Goal: Information Seeking & Learning: Compare options

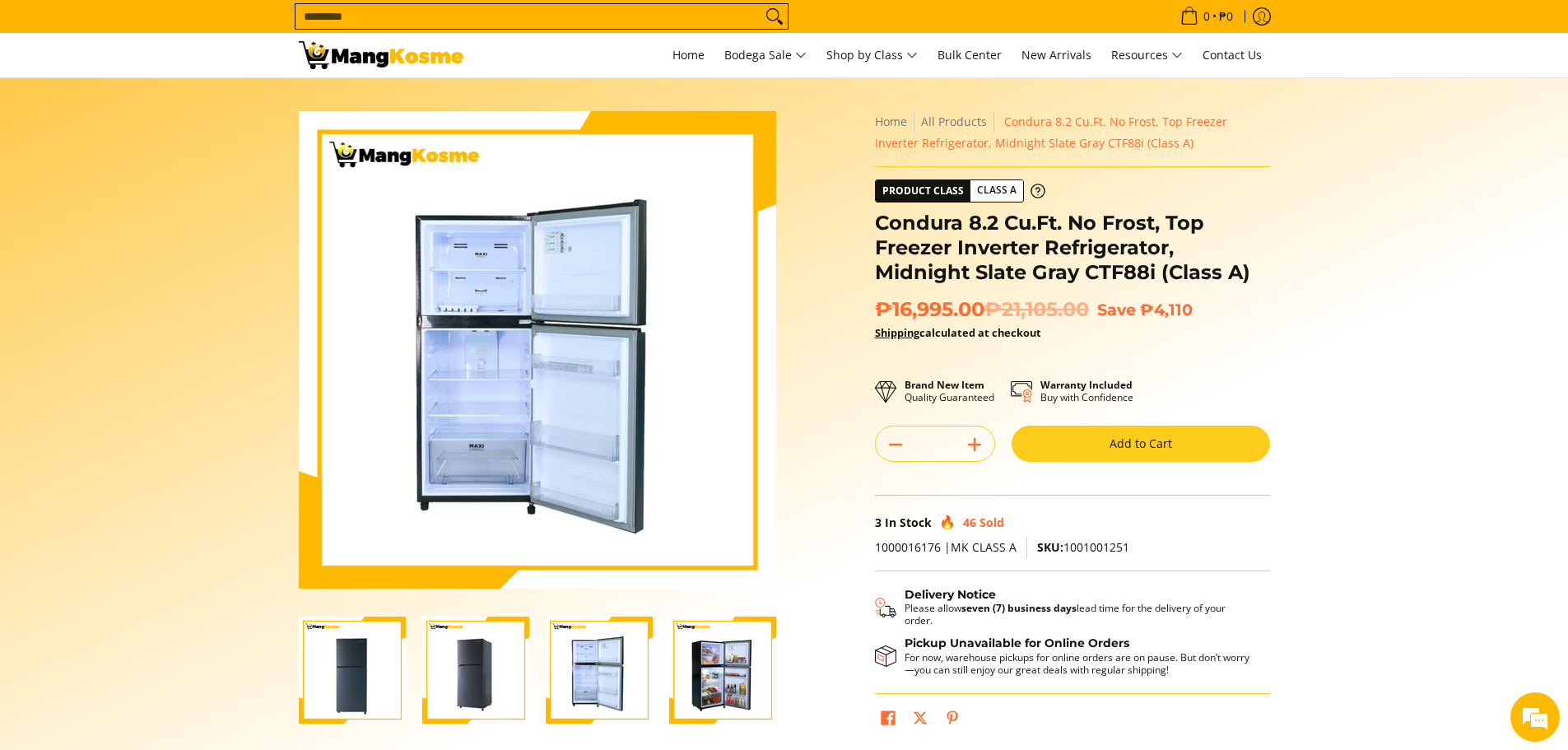
click at [583, 30] on form "Search..." at bounding box center [541, 16] width 494 height 33
click at [593, 12] on input "Search..." at bounding box center [528, 17] width 466 height 25
type input "******"
click at [761, 4] on button "Search" at bounding box center [774, 17] width 26 height 25
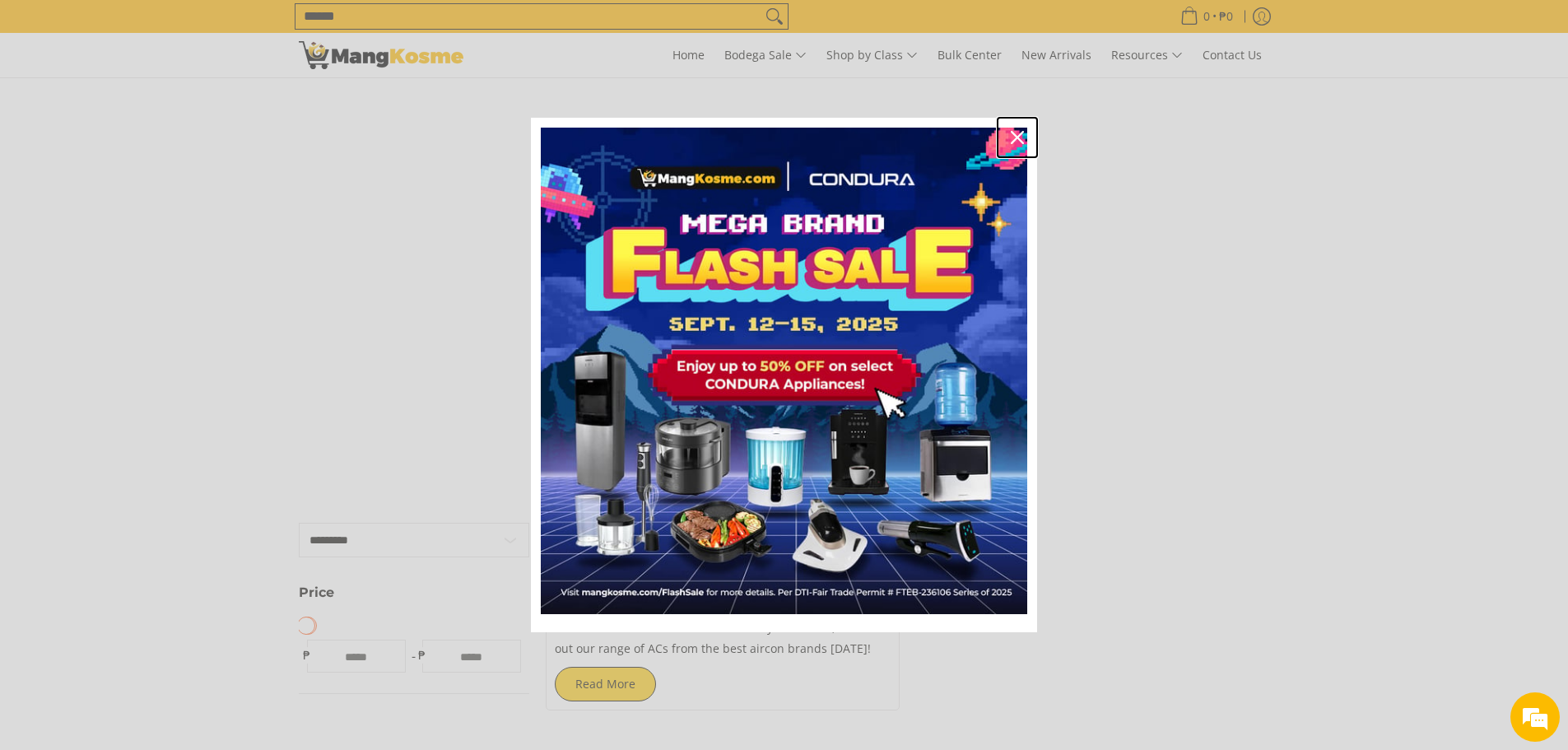
click at [1025, 133] on div "Close" at bounding box center [1017, 137] width 26 height 26
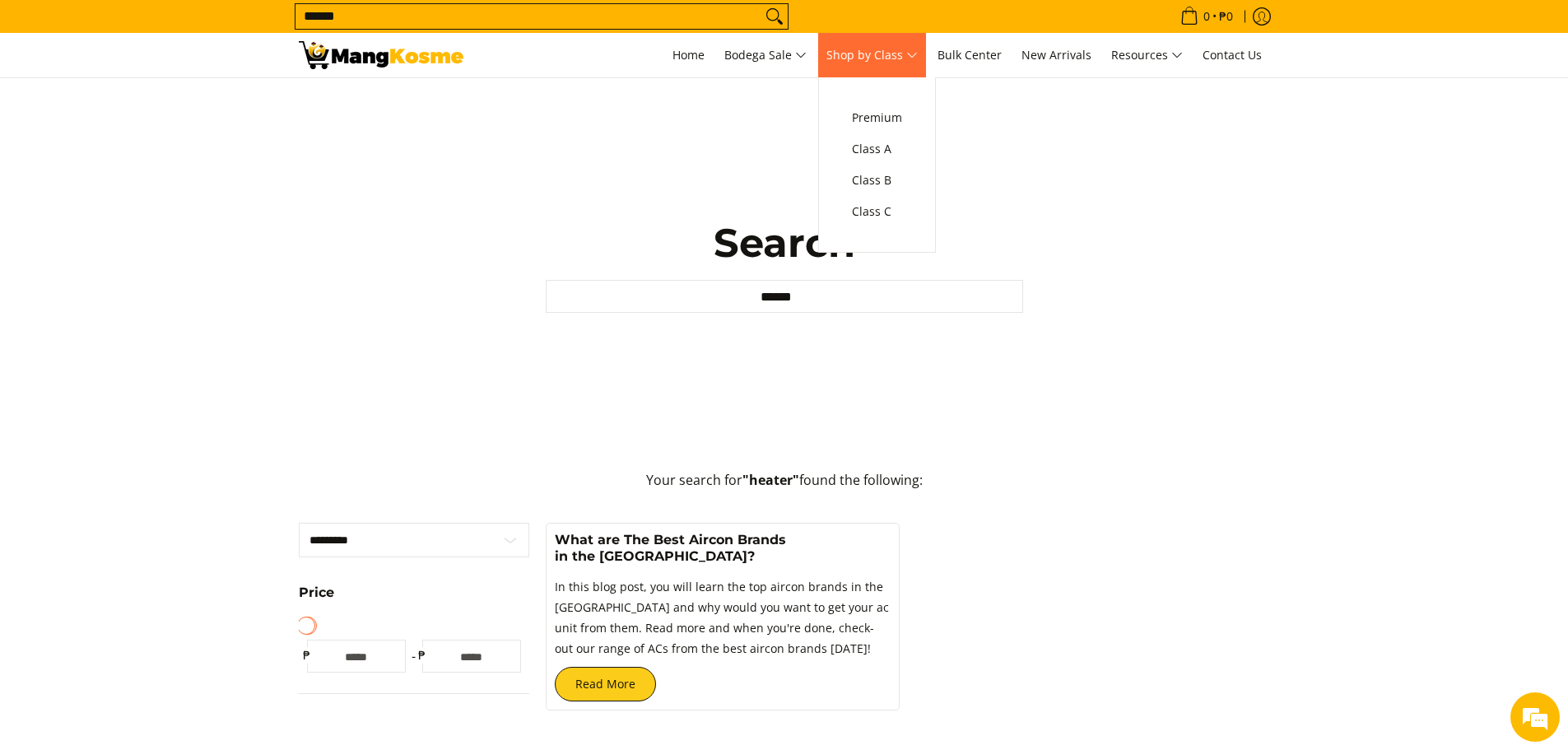
click at [902, 59] on span "Shop by Class" at bounding box center [872, 55] width 91 height 21
click at [875, 173] on span "Class B" at bounding box center [877, 180] width 50 height 21
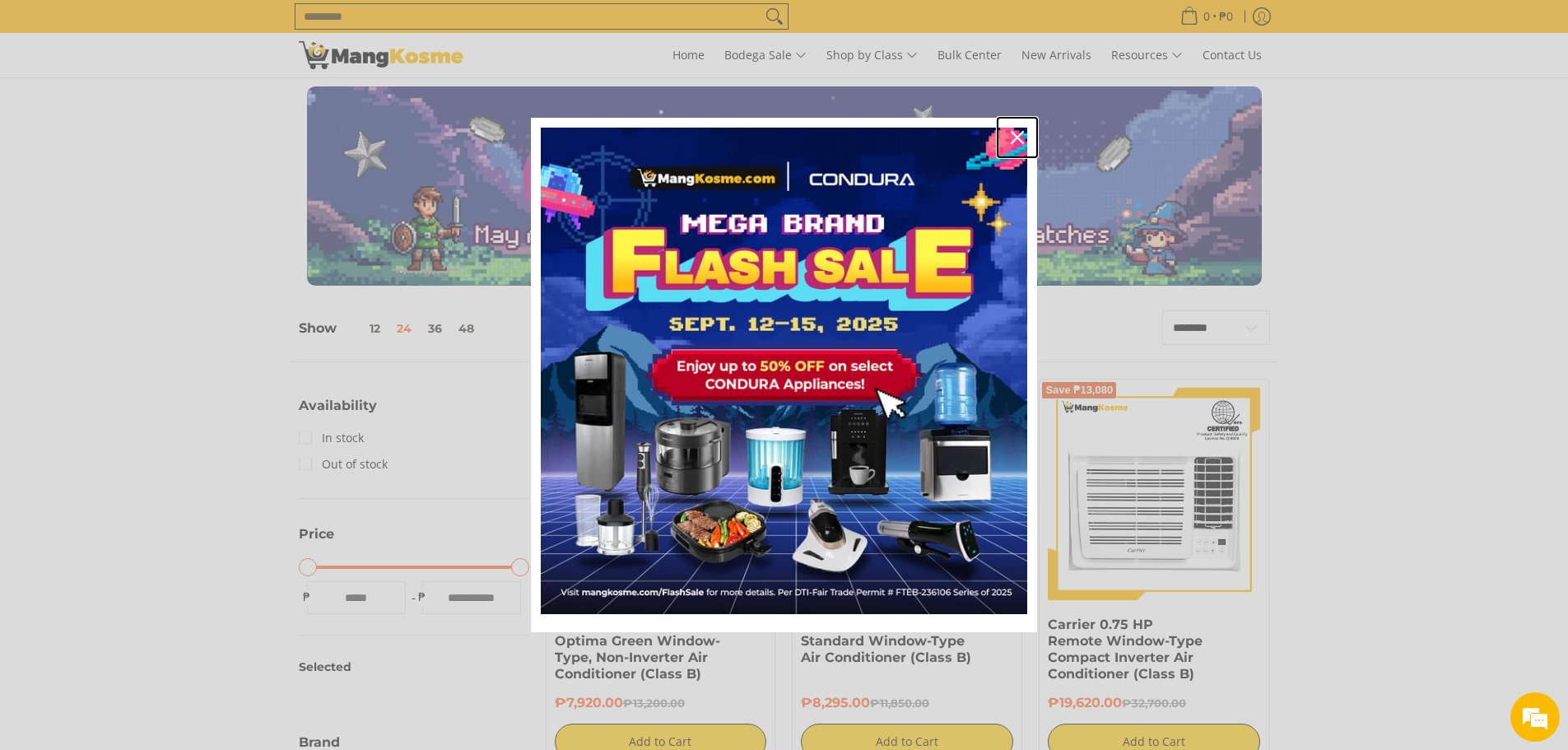
click at [1009, 136] on div "Close" at bounding box center [1017, 137] width 26 height 26
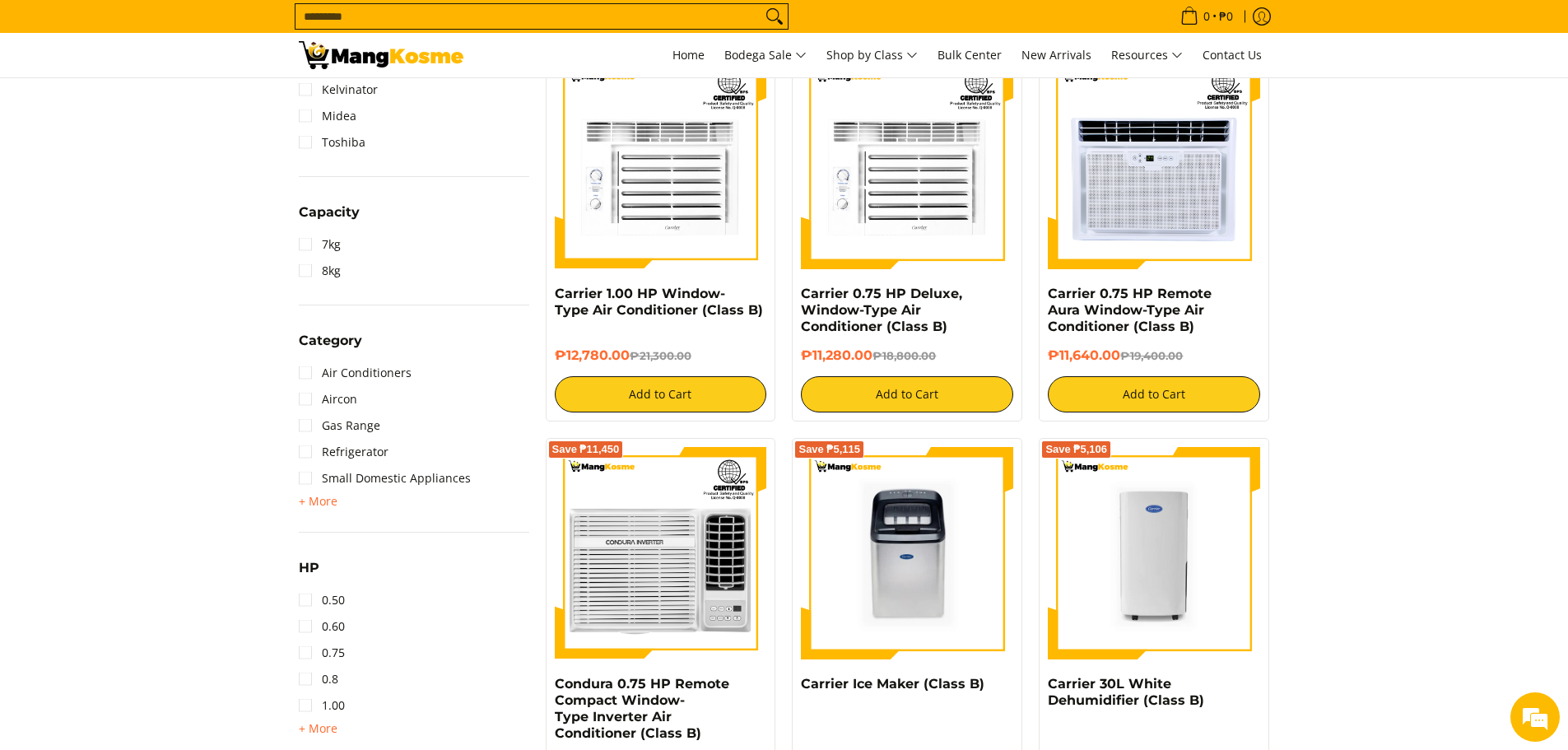
scroll to position [988, 0]
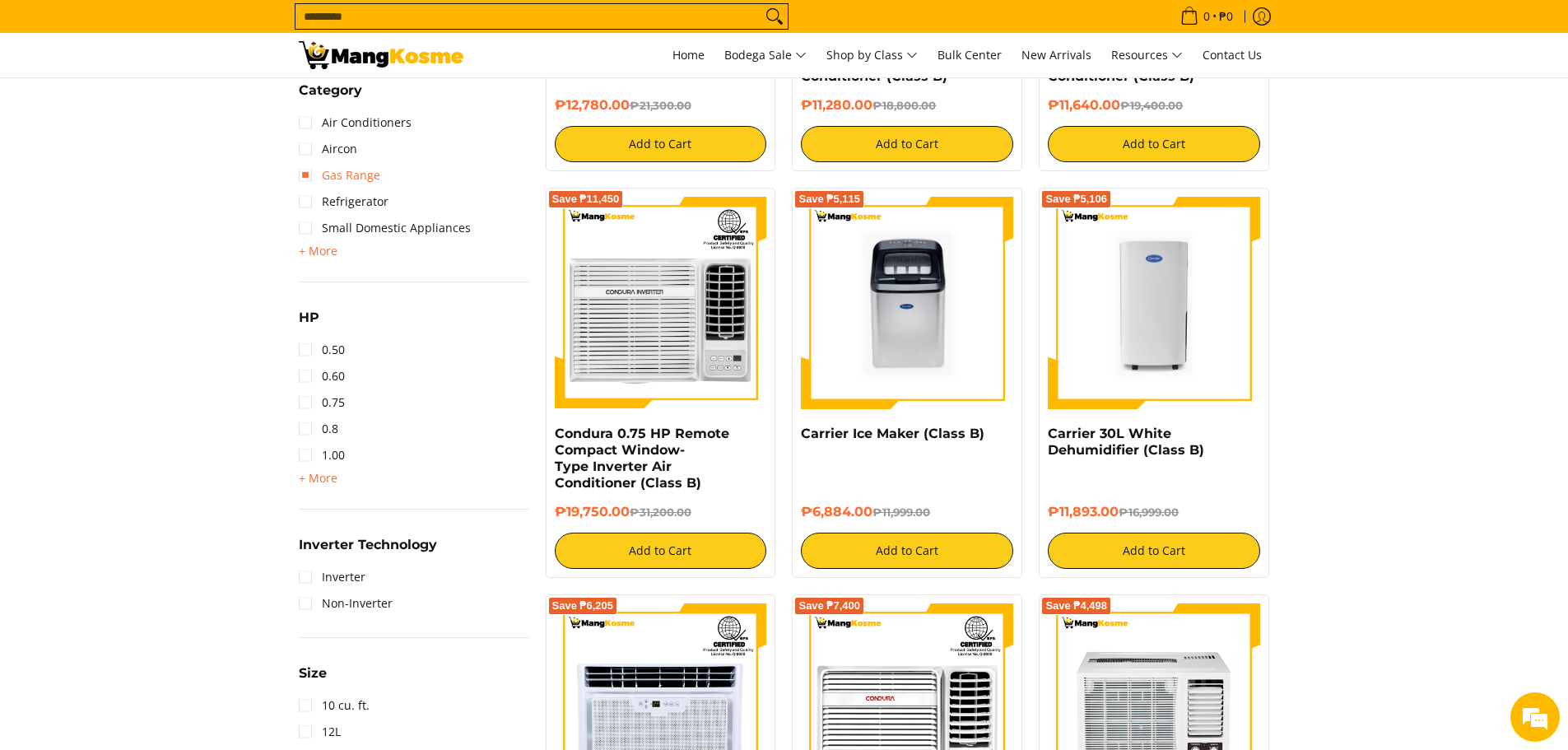
click at [304, 170] on link "Gas Range" at bounding box center [339, 175] width 81 height 26
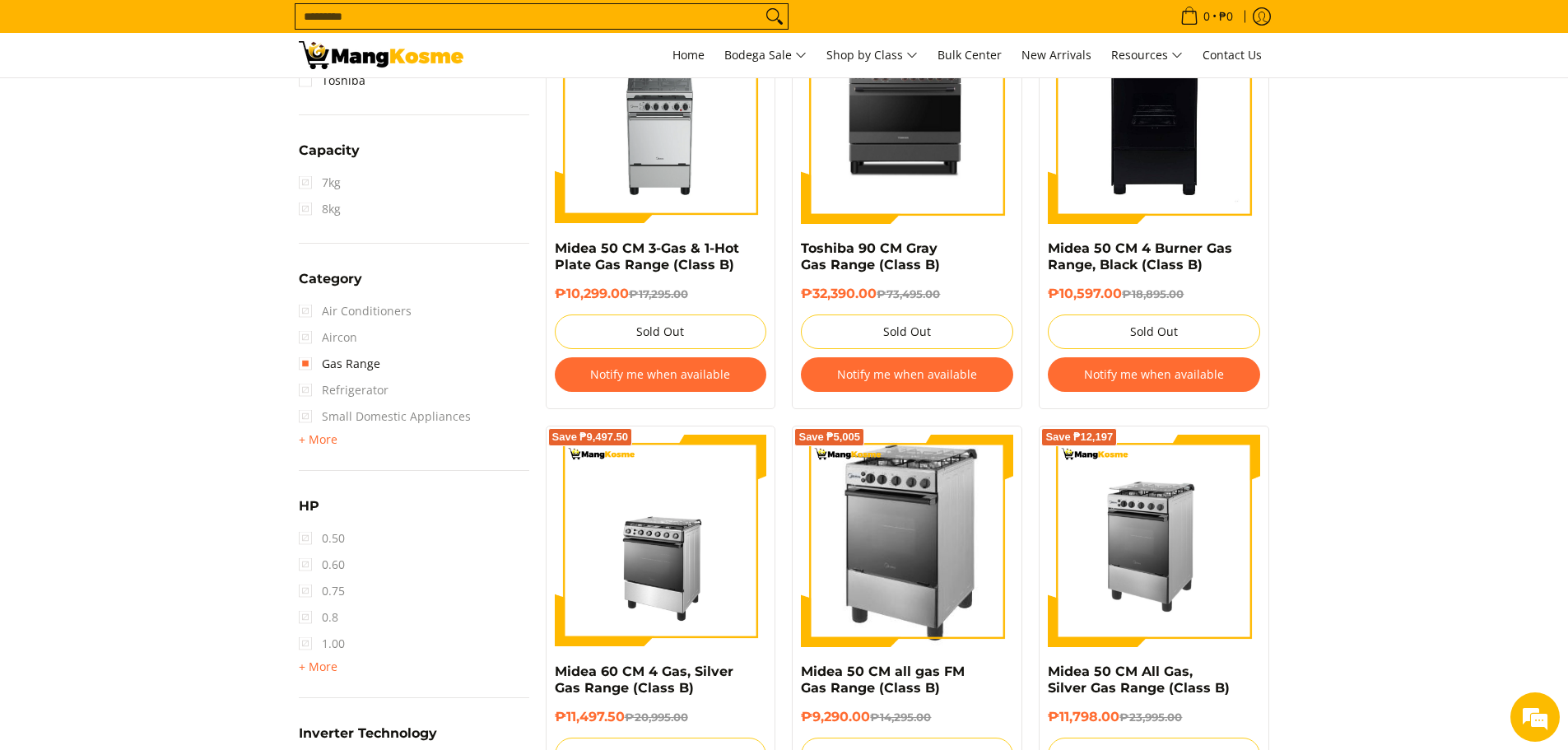
scroll to position [809, 0]
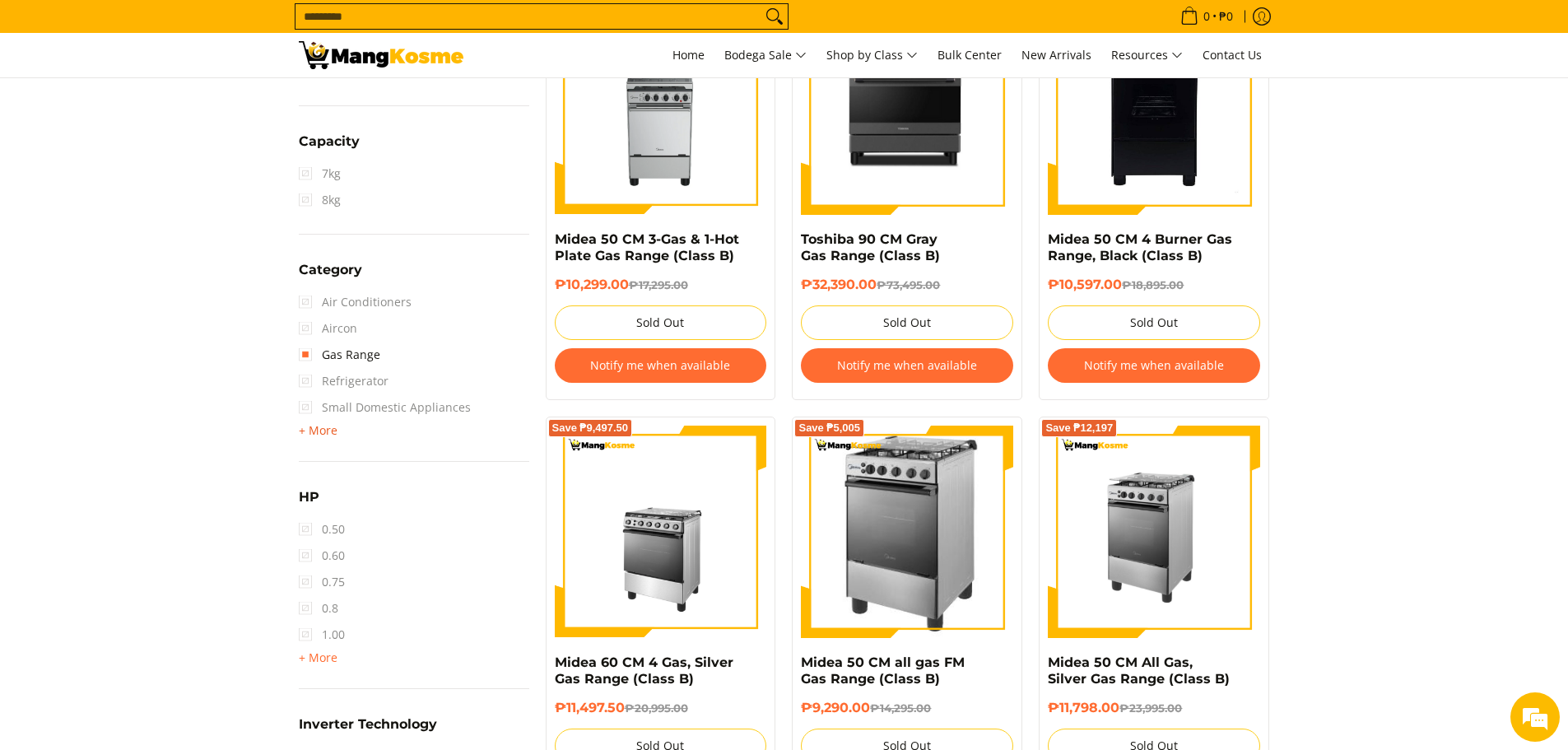
click at [311, 429] on span "+ More" at bounding box center [318, 430] width 38 height 13
click at [310, 429] on span "Washing Machine" at bounding box center [360, 433] width 122 height 26
click at [302, 330] on span "Aircon" at bounding box center [327, 328] width 58 height 26
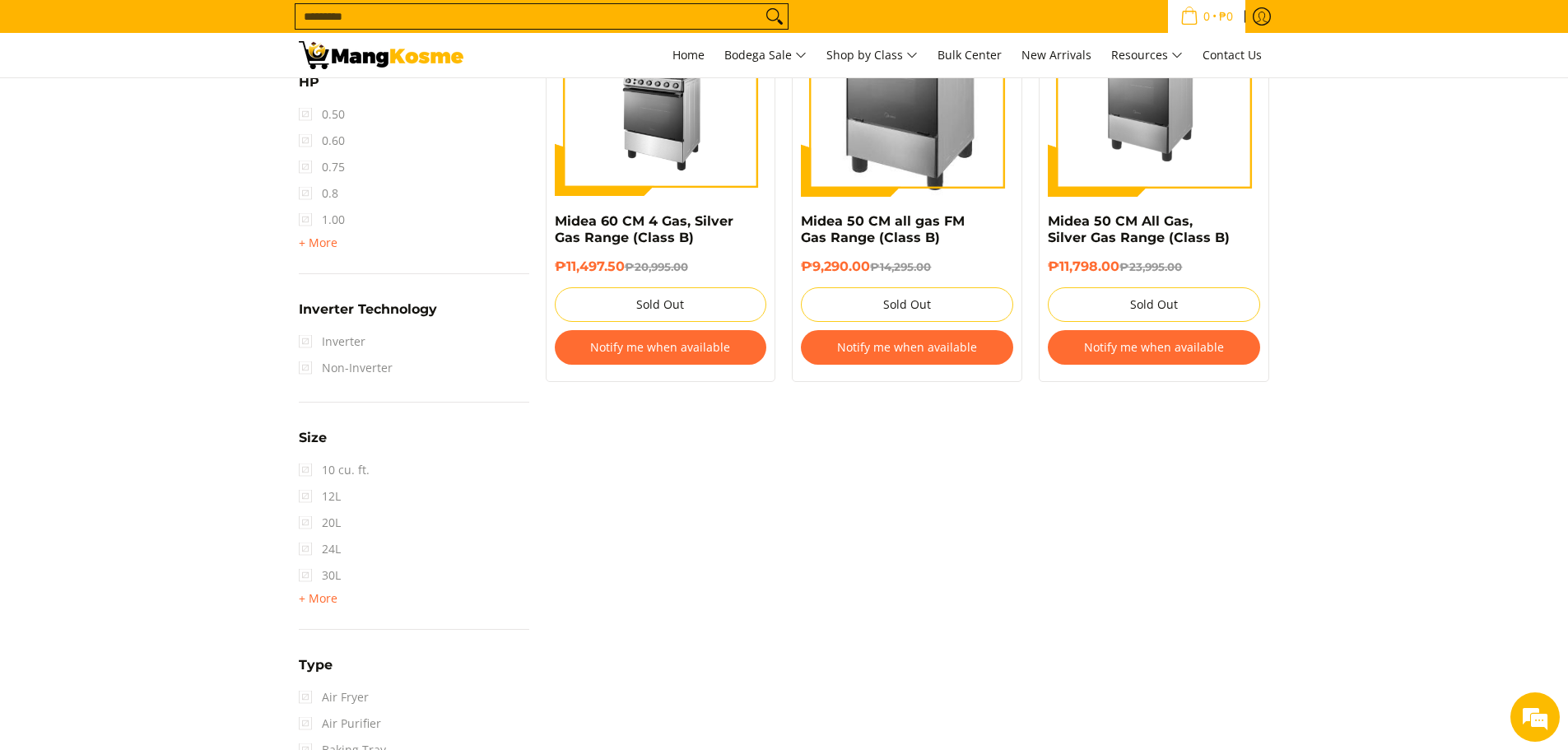
scroll to position [1056, 0]
